Goal: Submit feedback/report problem: Submit feedback/report problem

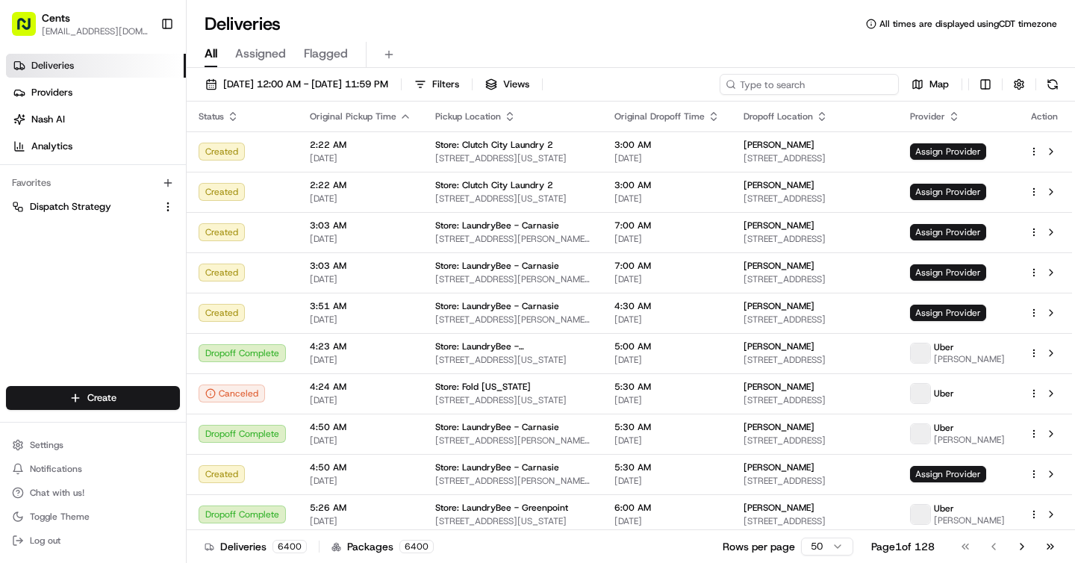
click at [814, 87] on input at bounding box center [809, 84] width 179 height 21
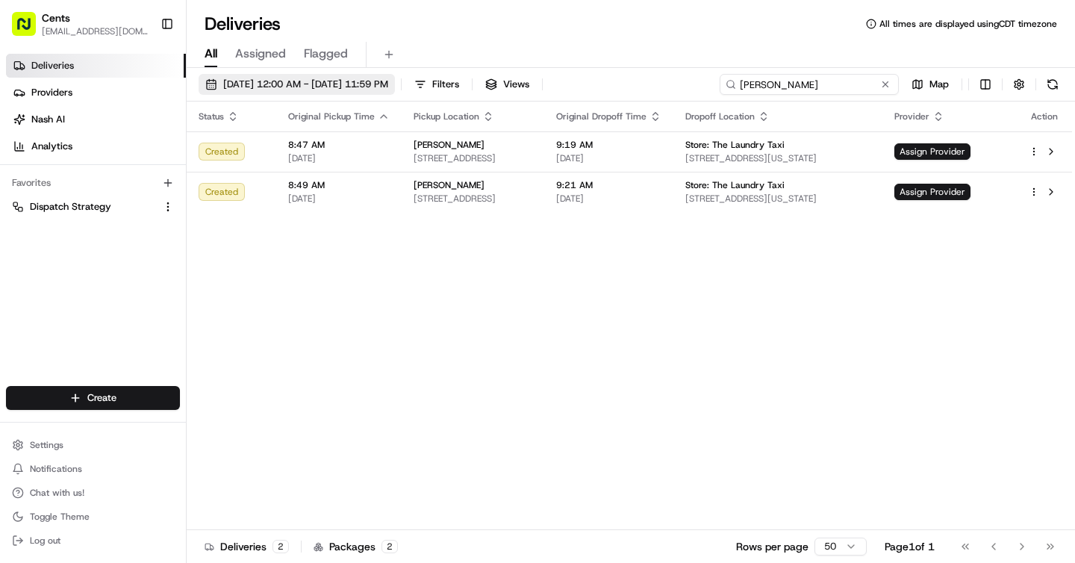
type input "[PERSON_NAME]"
click at [328, 83] on span "08/21/2025 12:00 AM - 08/21/2025 11:59 PM" at bounding box center [305, 84] width 165 height 13
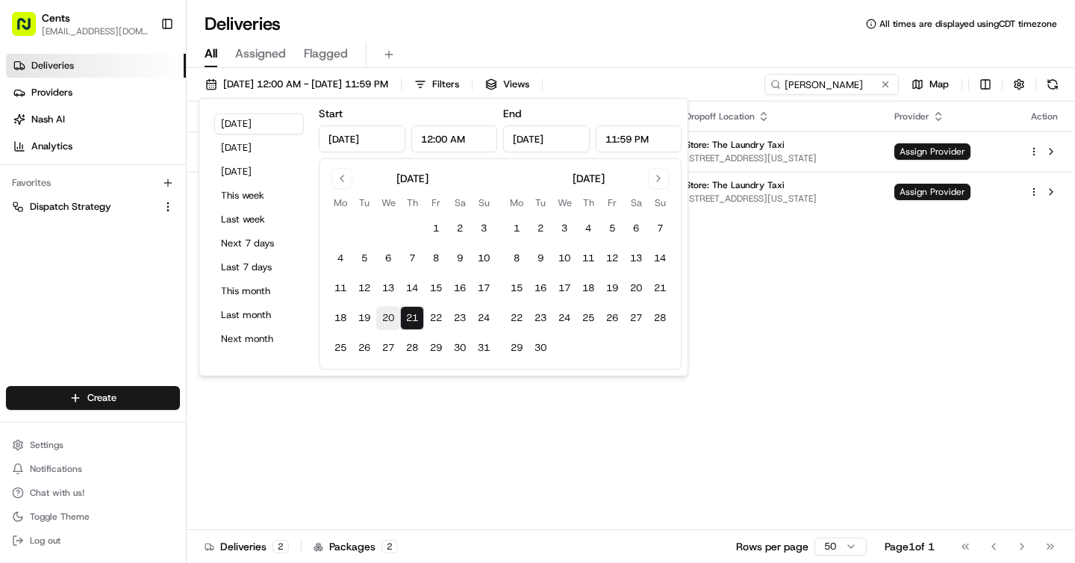
click at [384, 316] on button "20" at bounding box center [388, 318] width 24 height 24
type input "Aug 20, 2025"
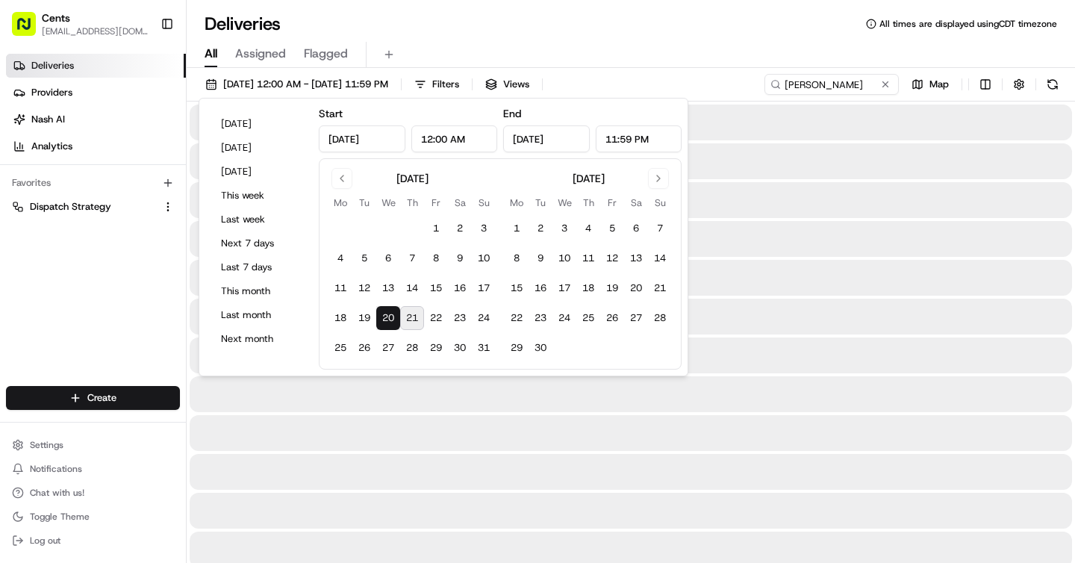
click at [384, 316] on button "20" at bounding box center [388, 318] width 24 height 24
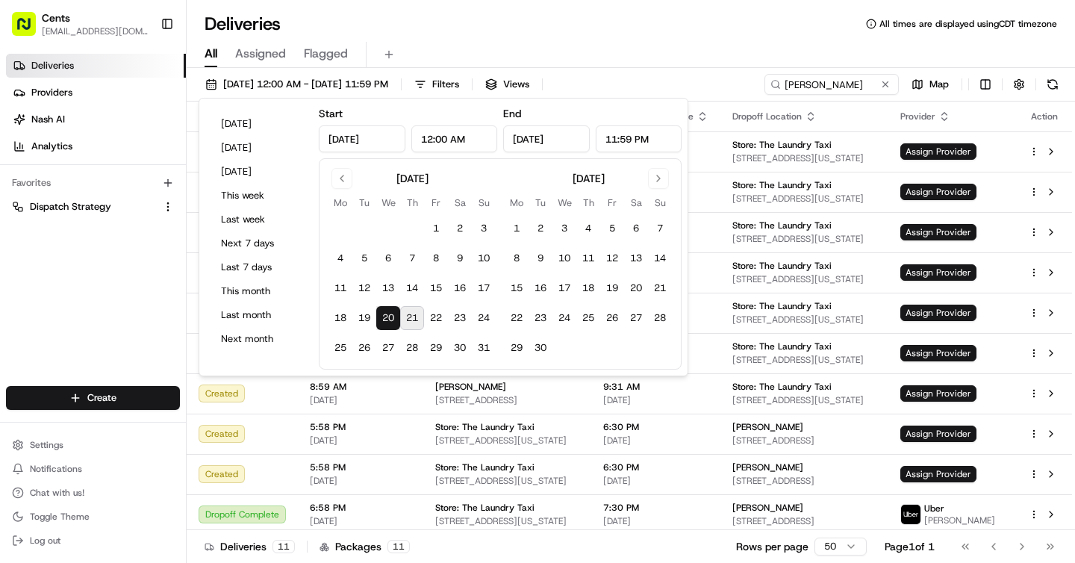
click at [655, 43] on div "All Assigned Flagged" at bounding box center [631, 55] width 888 height 26
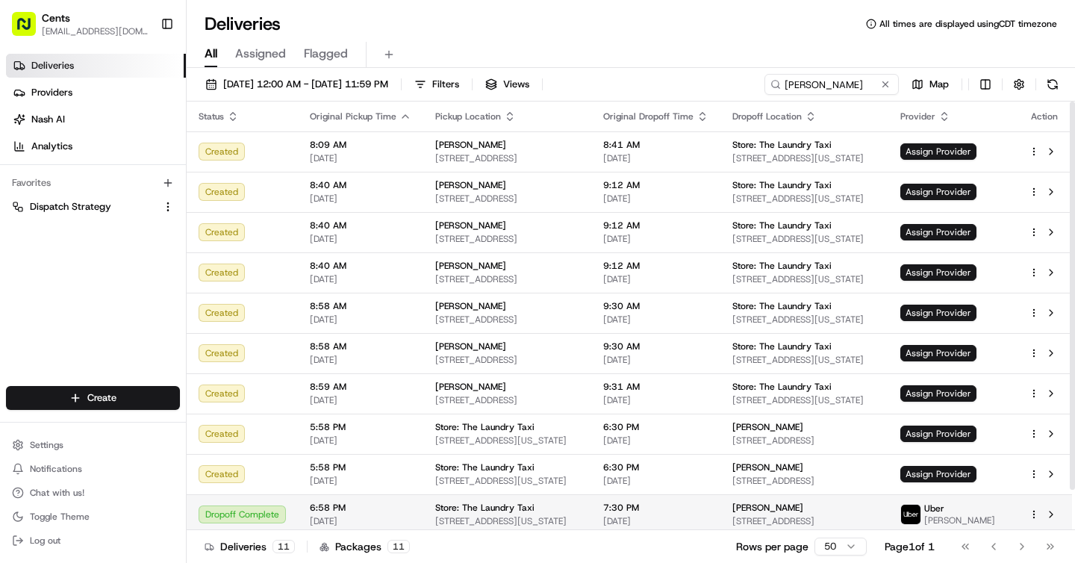
scroll to position [45, 0]
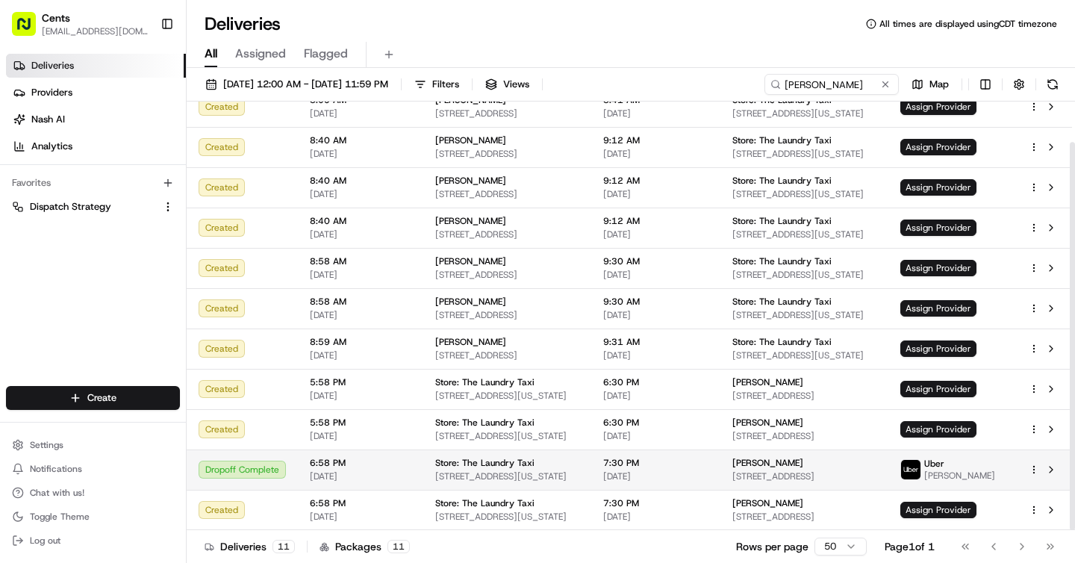
click at [958, 481] on td "Uber Filipe F." at bounding box center [952, 469] width 128 height 40
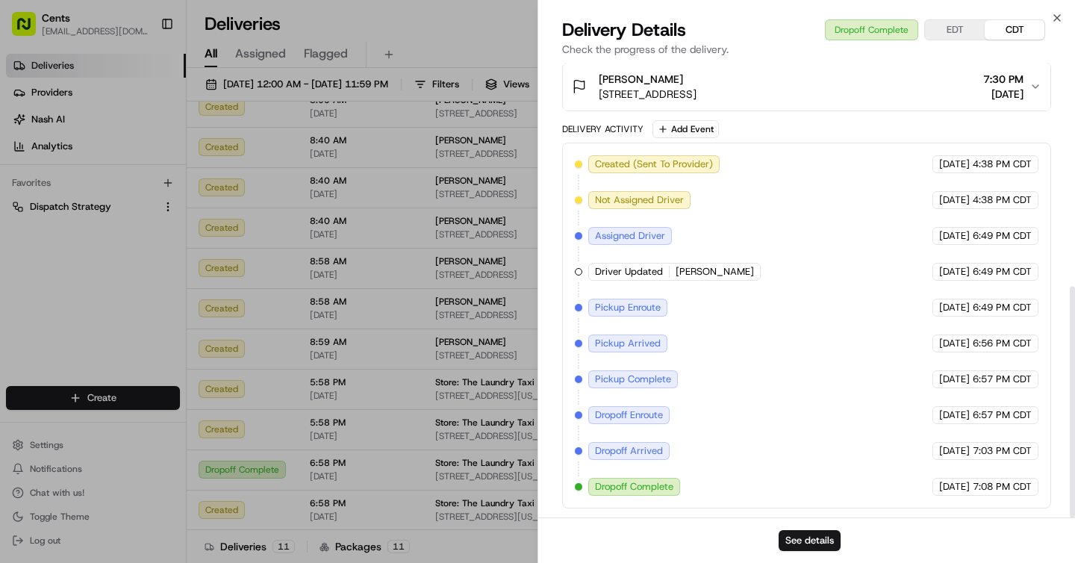
scroll to position [0, 0]
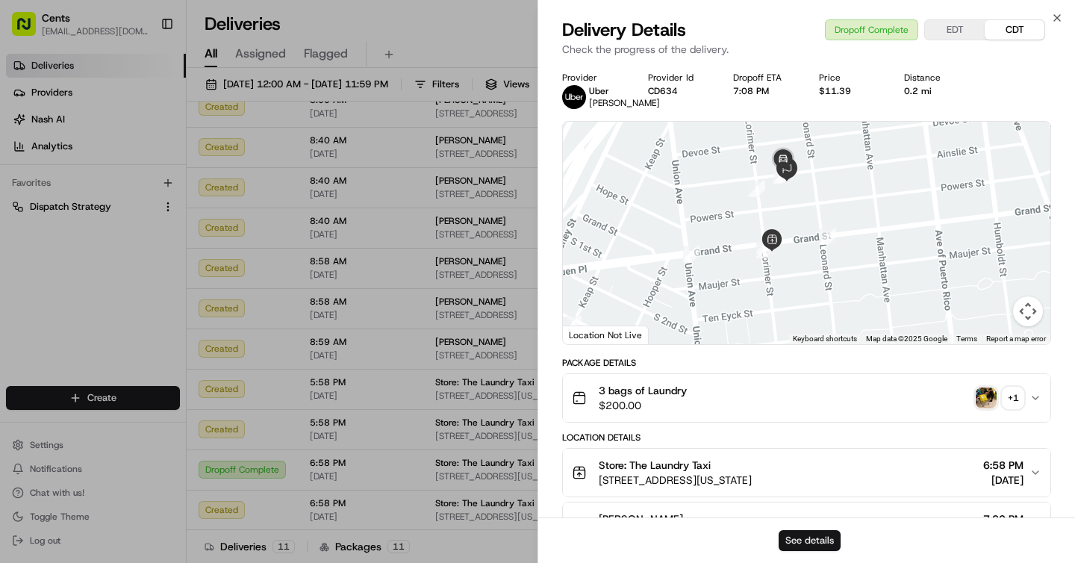
click at [814, 534] on button "See details" at bounding box center [810, 540] width 62 height 21
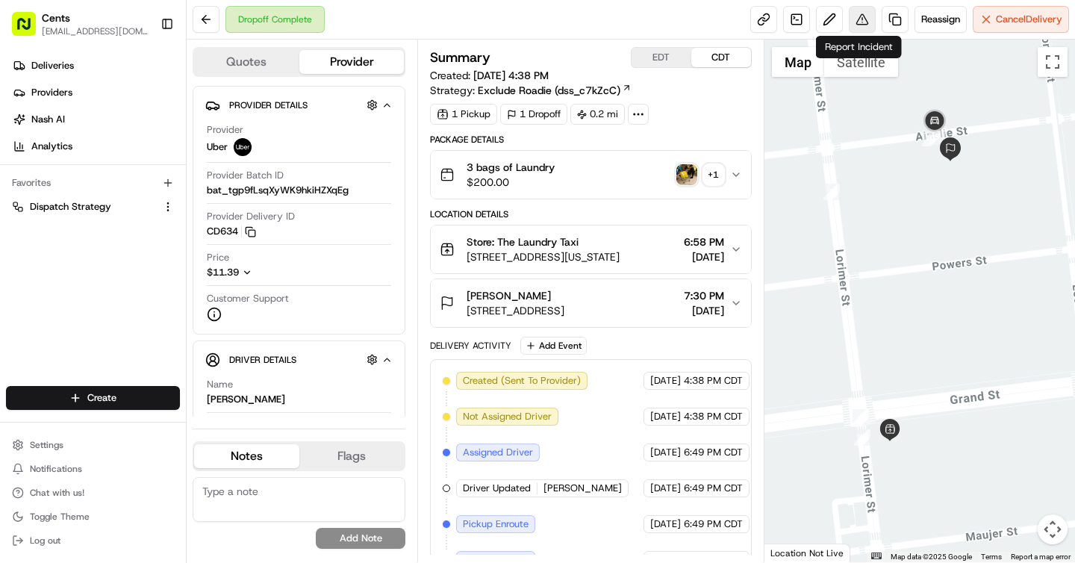
click at [862, 17] on button at bounding box center [862, 19] width 27 height 27
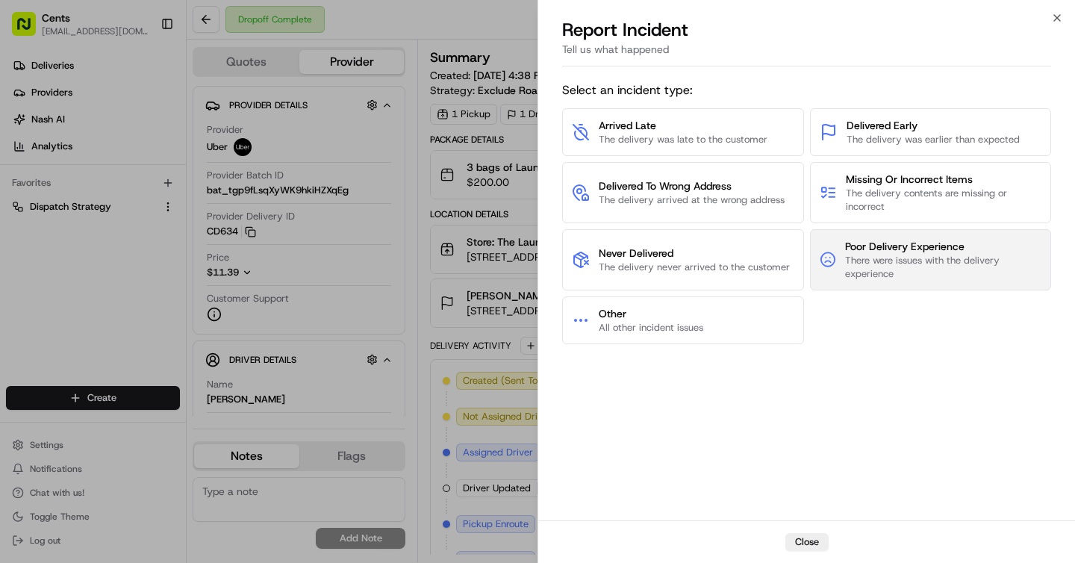
click at [897, 269] on span "There were issues with the delivery experience" at bounding box center [943, 267] width 196 height 27
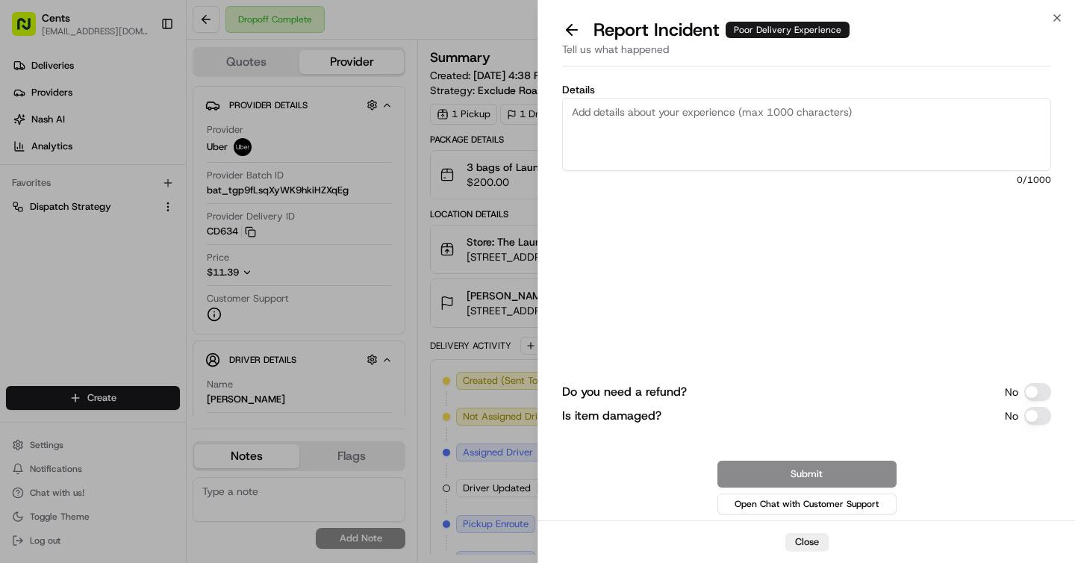
click at [644, 140] on textarea "Details" at bounding box center [806, 134] width 489 height 73
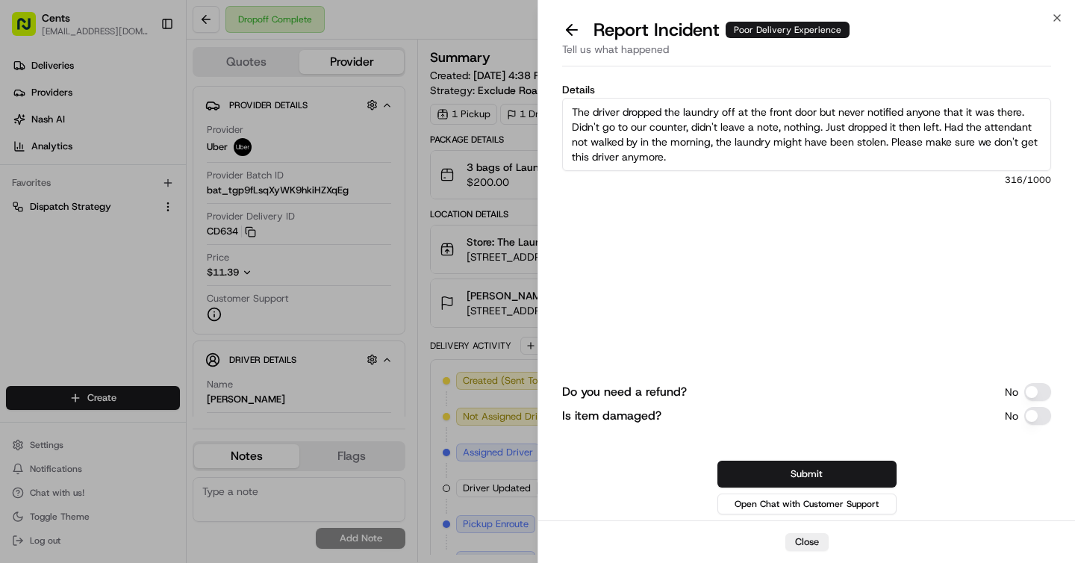
drag, startPoint x: 643, startPoint y: 143, endPoint x: 709, endPoint y: 142, distance: 65.7
click at [709, 142] on textarea "The driver dropped the laundry off at the front door but never notified anyone …" at bounding box center [806, 134] width 489 height 73
drag, startPoint x: 713, startPoint y: 143, endPoint x: 641, endPoint y: 140, distance: 71.7
click at [641, 140] on textarea "The driver dropped the laundry off at the front door but never notified anyone …" at bounding box center [806, 134] width 489 height 73
click at [811, 157] on textarea "The driver dropped the laundry off at the front door but never notified anyone …" at bounding box center [806, 134] width 489 height 73
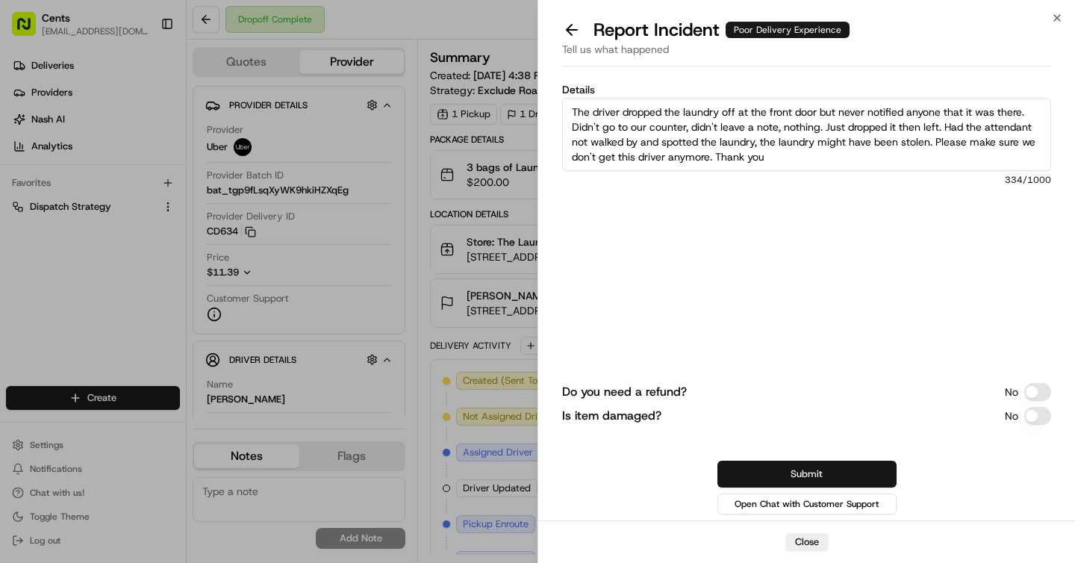
type textarea "The driver dropped the laundry off at the front door but never notified anyone …"
click at [765, 478] on button "Submit" at bounding box center [806, 474] width 179 height 27
